Goal: Task Accomplishment & Management: Use online tool/utility

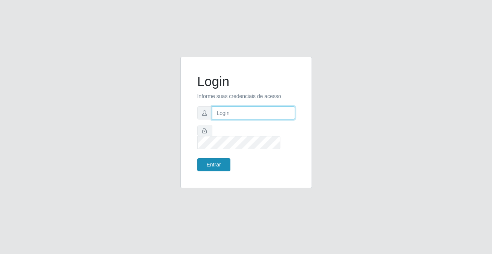
type input "[PERSON_NAME][EMAIL_ADDRESS][DOMAIN_NAME]"
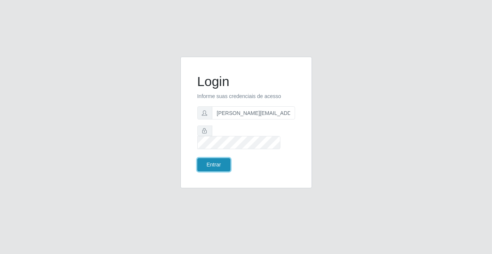
click at [216, 163] on button "Entrar" at bounding box center [213, 164] width 33 height 13
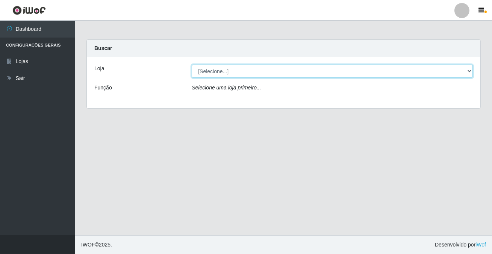
click at [245, 71] on select "[Selecione...] Rede Potiguar 2 - Macaíba" at bounding box center [332, 71] width 281 height 13
select select "101"
click at [192, 65] on select "[Selecione...] Rede Potiguar 2 - Macaíba" at bounding box center [332, 71] width 281 height 13
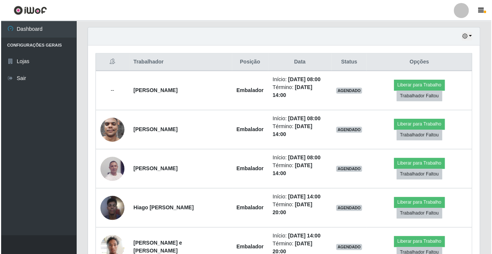
scroll to position [156, 391]
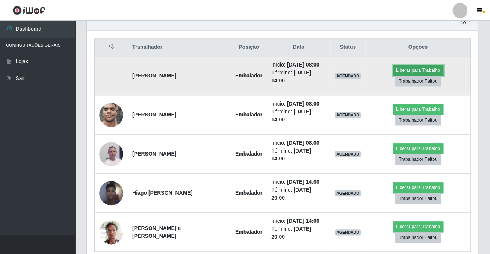
click at [396, 68] on button "Liberar para Trabalho" at bounding box center [418, 70] width 51 height 11
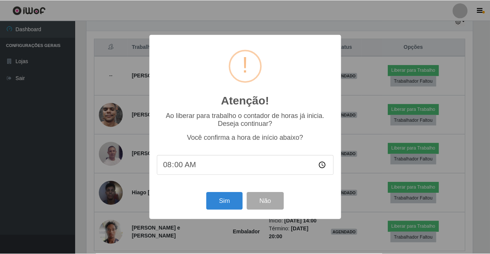
scroll to position [156, 387]
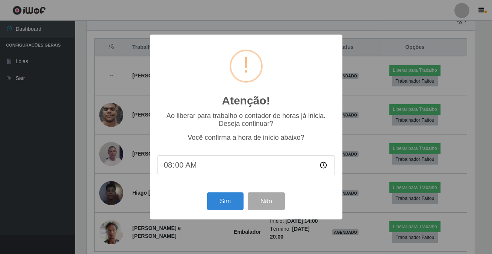
click at [169, 207] on div "Sim Não" at bounding box center [245, 200] width 177 height 21
click at [216, 199] on button "Sim" at bounding box center [225, 201] width 36 height 18
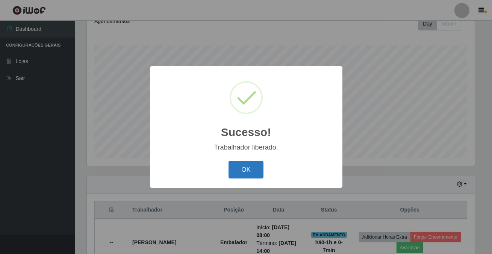
click at [241, 169] on button "OK" at bounding box center [245, 170] width 35 height 18
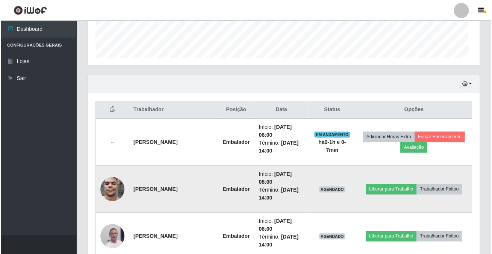
scroll to position [156, 391]
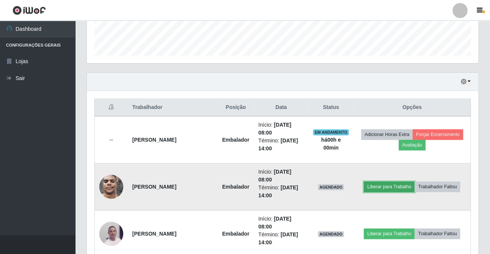
click at [390, 187] on button "Liberar para Trabalho" at bounding box center [389, 186] width 51 height 11
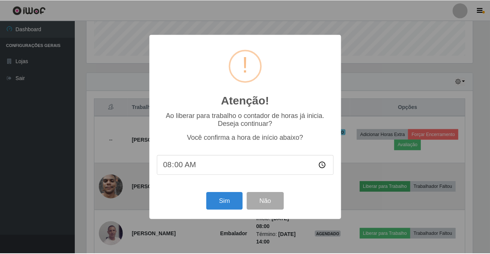
scroll to position [156, 387]
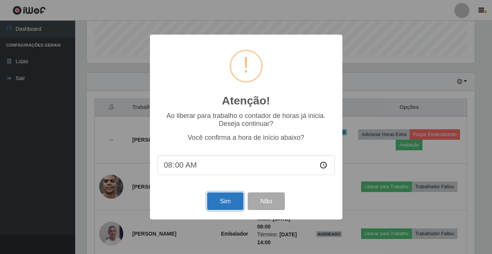
click at [213, 201] on button "Sim" at bounding box center [225, 201] width 36 height 18
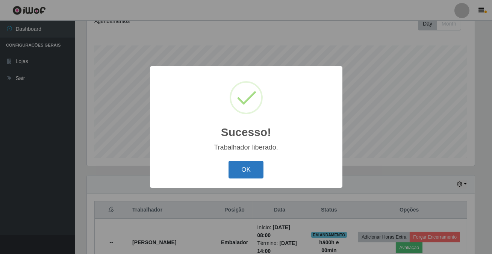
click at [245, 164] on button "OK" at bounding box center [245, 170] width 35 height 18
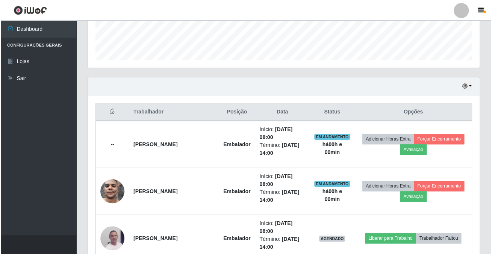
scroll to position [243, 0]
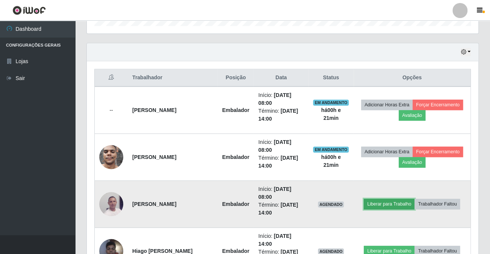
click at [388, 202] on button "Liberar para Trabalho" at bounding box center [389, 204] width 51 height 11
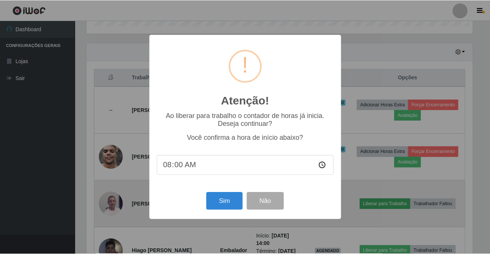
scroll to position [156, 387]
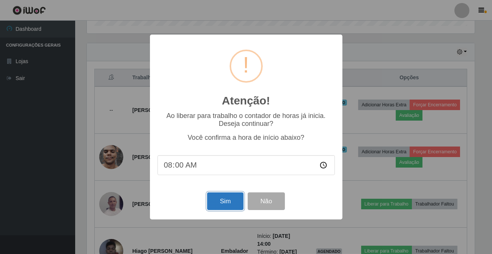
click at [234, 199] on button "Sim" at bounding box center [225, 201] width 36 height 18
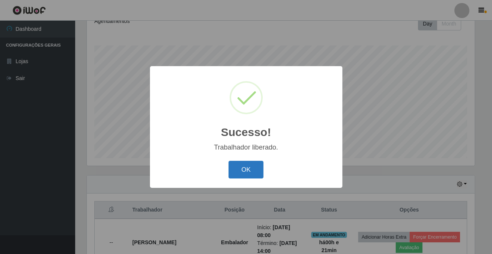
click at [254, 168] on button "OK" at bounding box center [245, 170] width 35 height 18
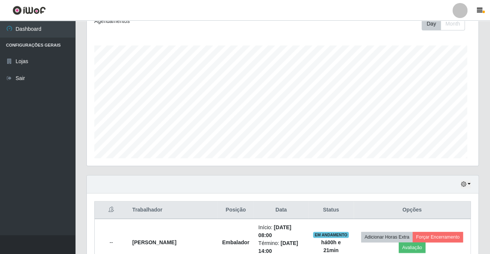
scroll to position [156, 391]
